Goal: Find specific page/section

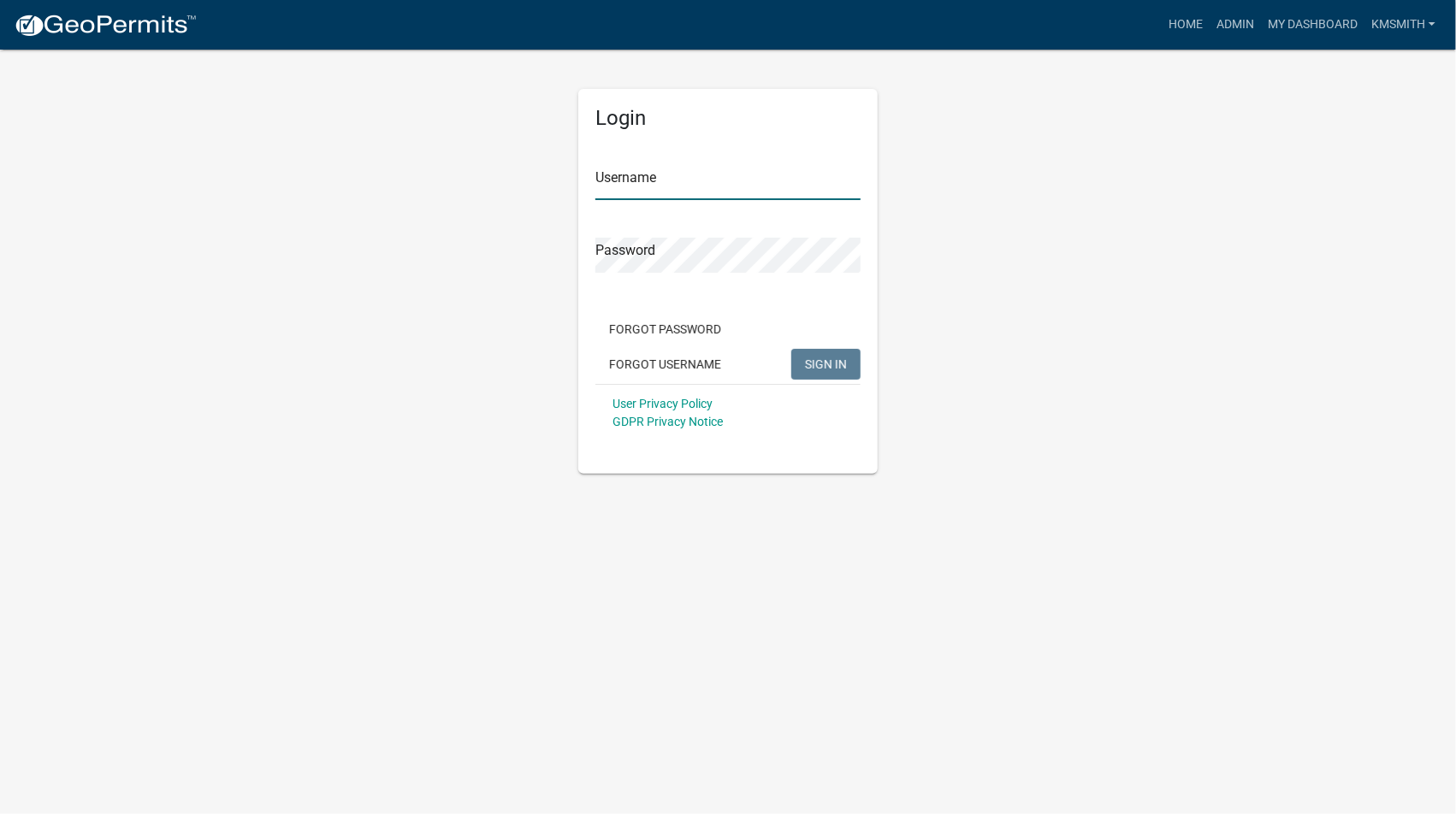
type input "kmsmith"
click at [849, 357] on button "SIGN IN" at bounding box center [826, 365] width 69 height 31
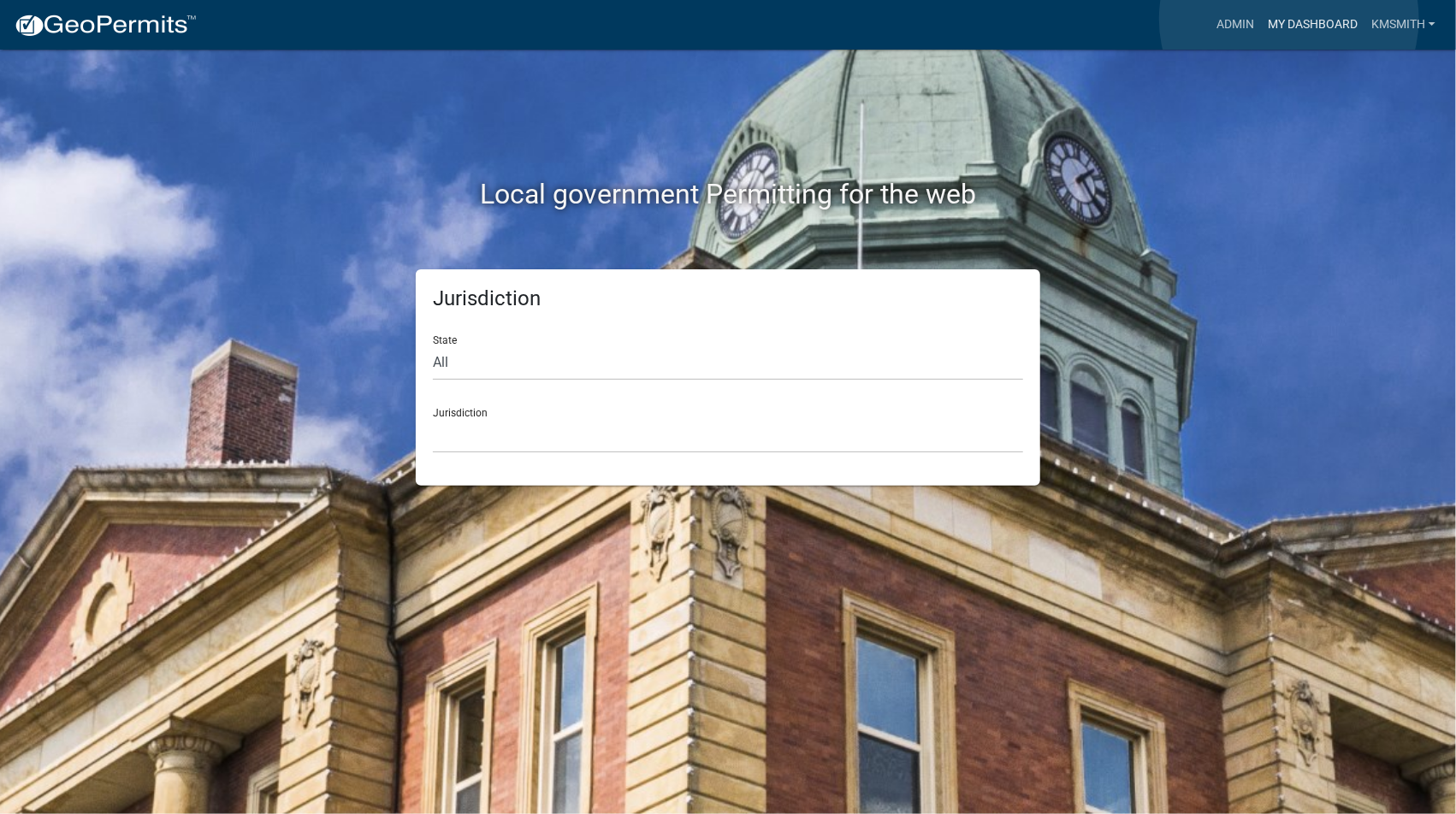
click at [1289, 19] on link "My Dashboard" at bounding box center [1313, 25] width 104 height 33
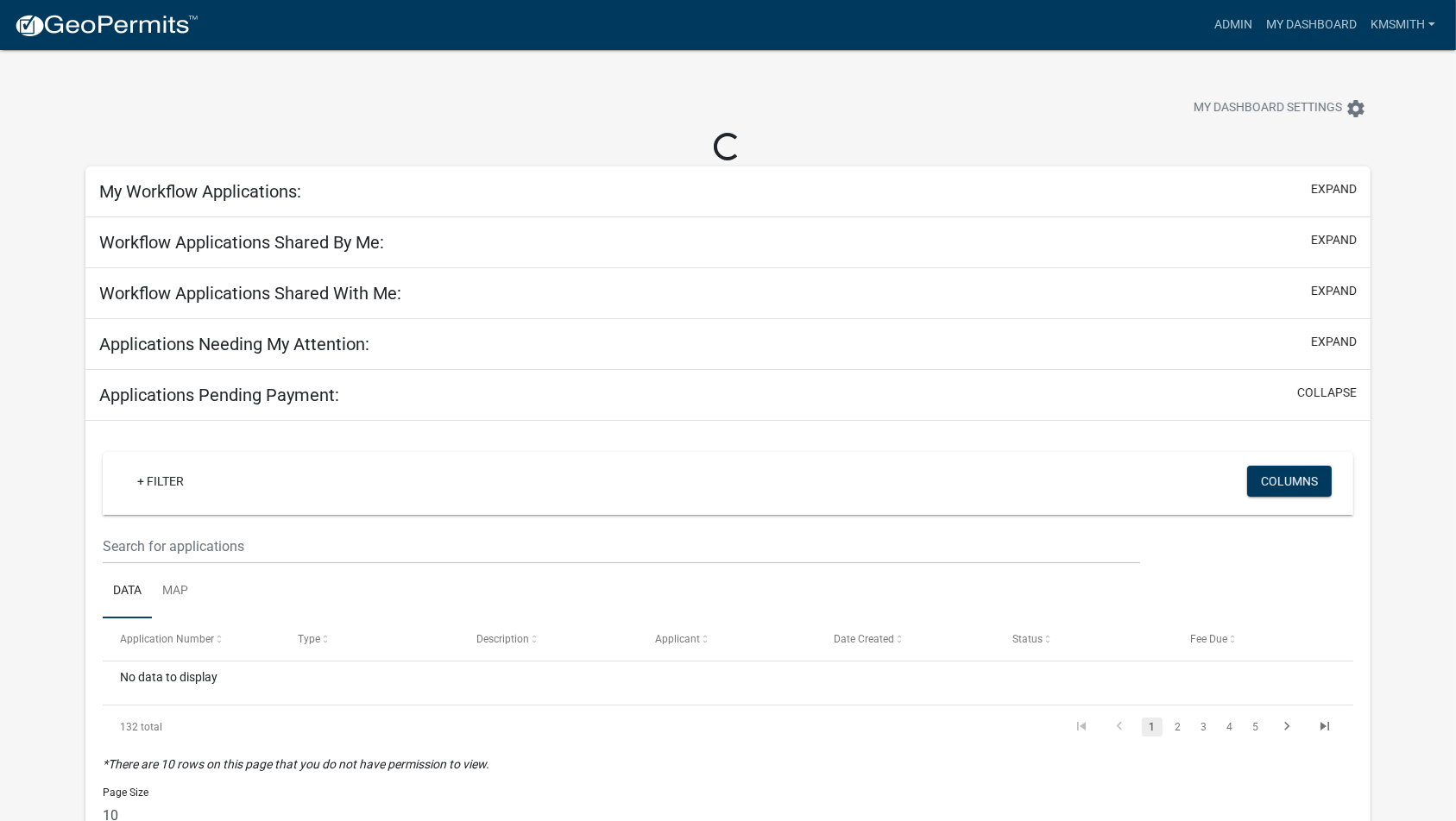
select select "2: 50"
